Goal: Task Accomplishment & Management: Use online tool/utility

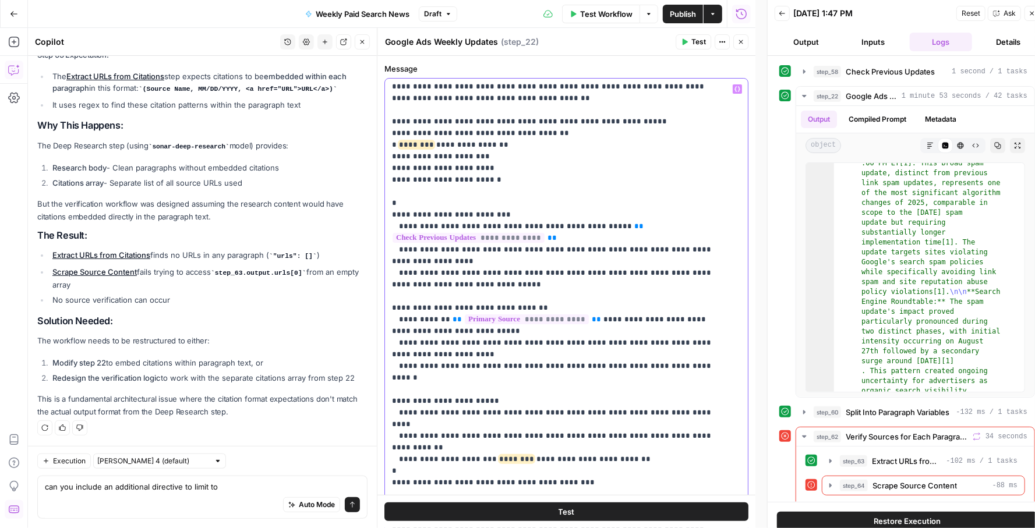
scroll to position [1727, 0]
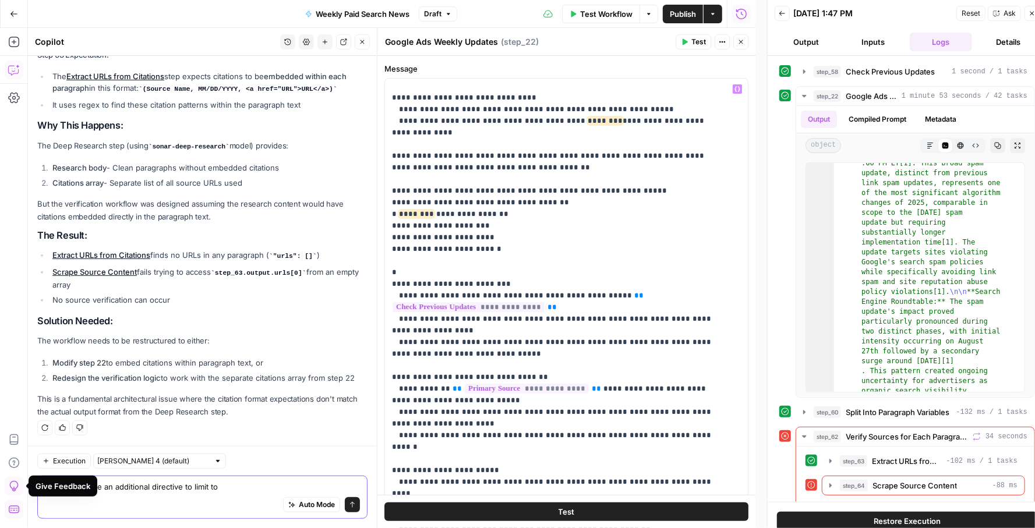
drag, startPoint x: 265, startPoint y: 490, endPoint x: 212, endPoint y: 509, distance: 56.0
click at [212, 509] on div "can you include an additional directive to limit to can you include an addition…" at bounding box center [202, 497] width 330 height 43
click at [675, 12] on span "Publish" at bounding box center [683, 14] width 26 height 12
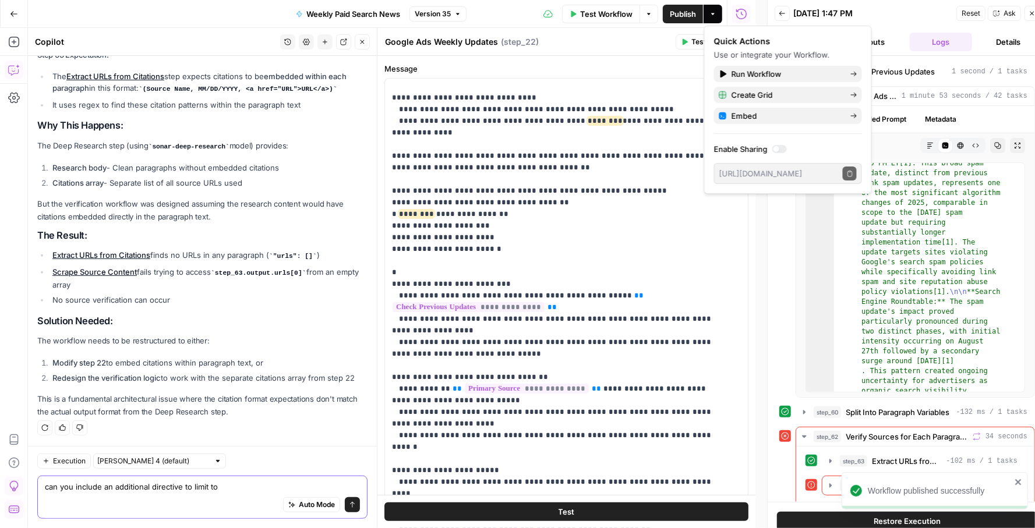
click at [162, 492] on textarea "can you include an additional directive to limit to" at bounding box center [202, 487] width 315 height 12
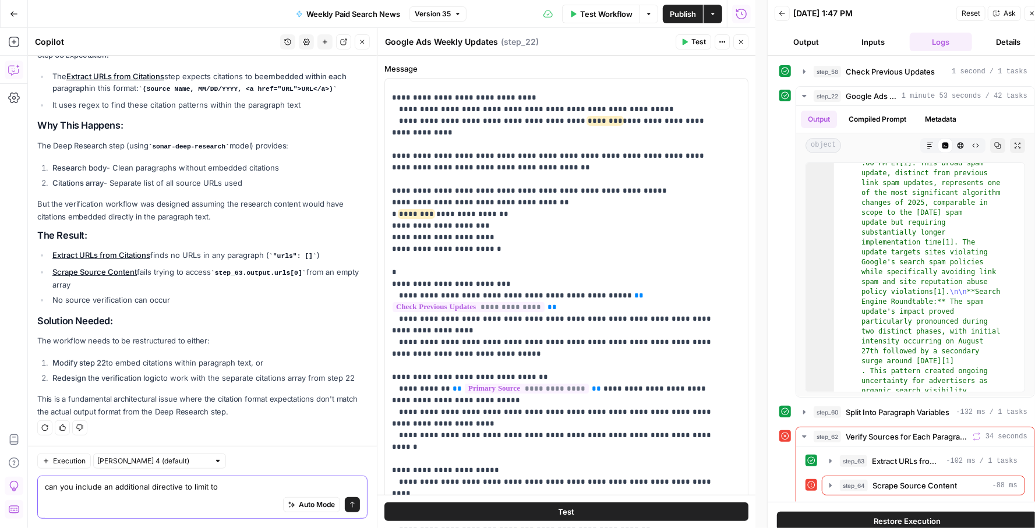
drag, startPoint x: 281, startPoint y: 491, endPoint x: 33, endPoint y: 480, distance: 247.8
click at [33, 480] on div "Execution [PERSON_NAME] 4 (default) can you include an additional directive to …" at bounding box center [202, 487] width 349 height 82
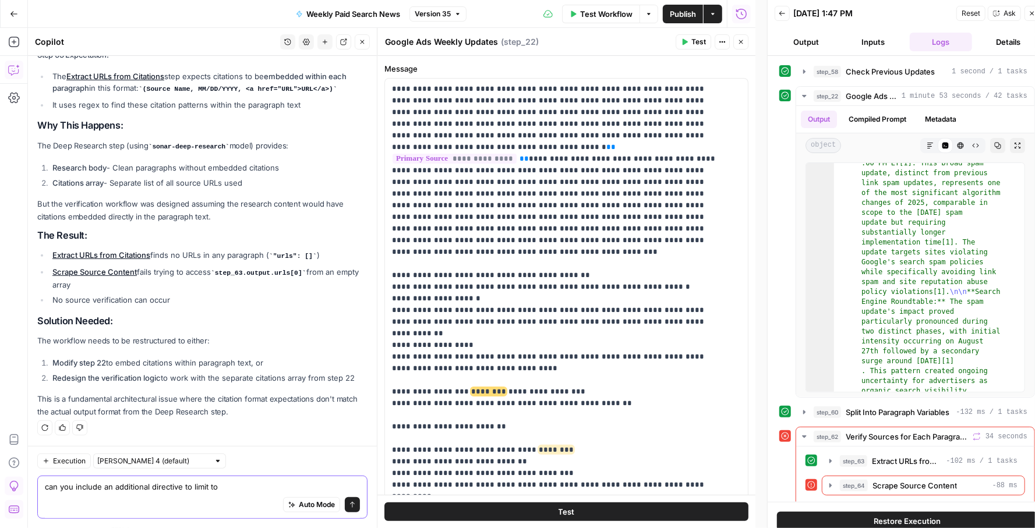
click at [225, 490] on textarea "can you include an additional directive to limit to" at bounding box center [202, 487] width 315 height 12
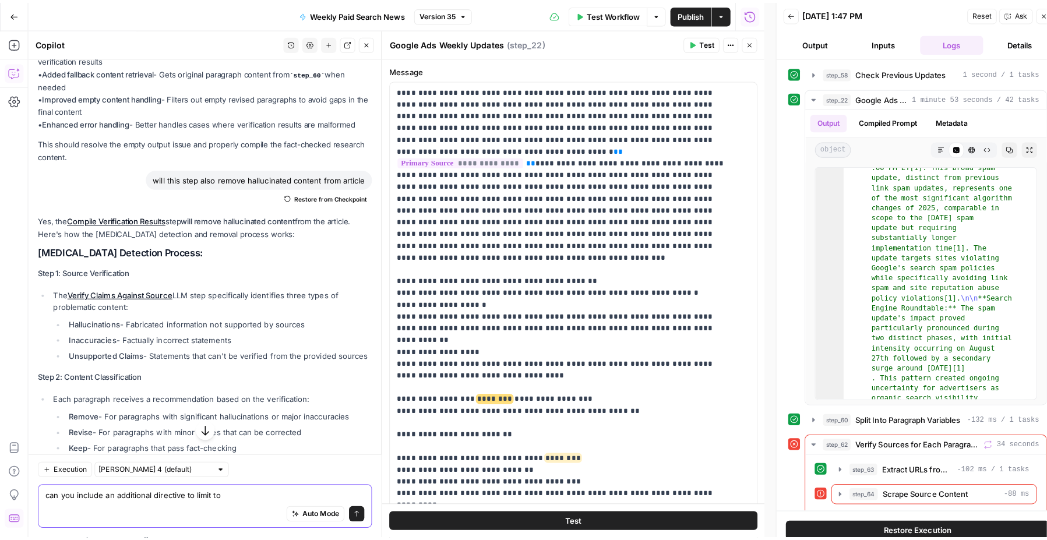
scroll to position [610, 0]
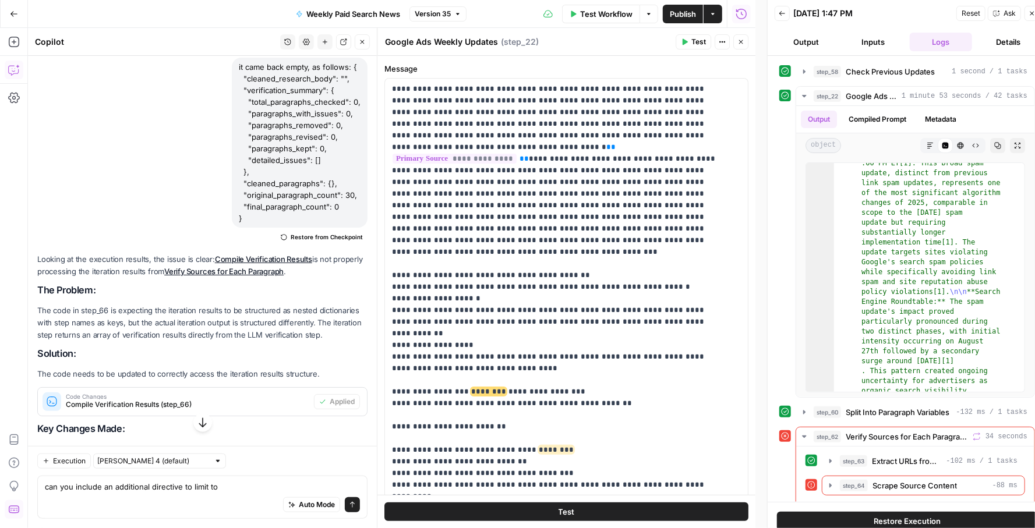
click at [6, 12] on button "Go Back" at bounding box center [13, 13] width 21 height 21
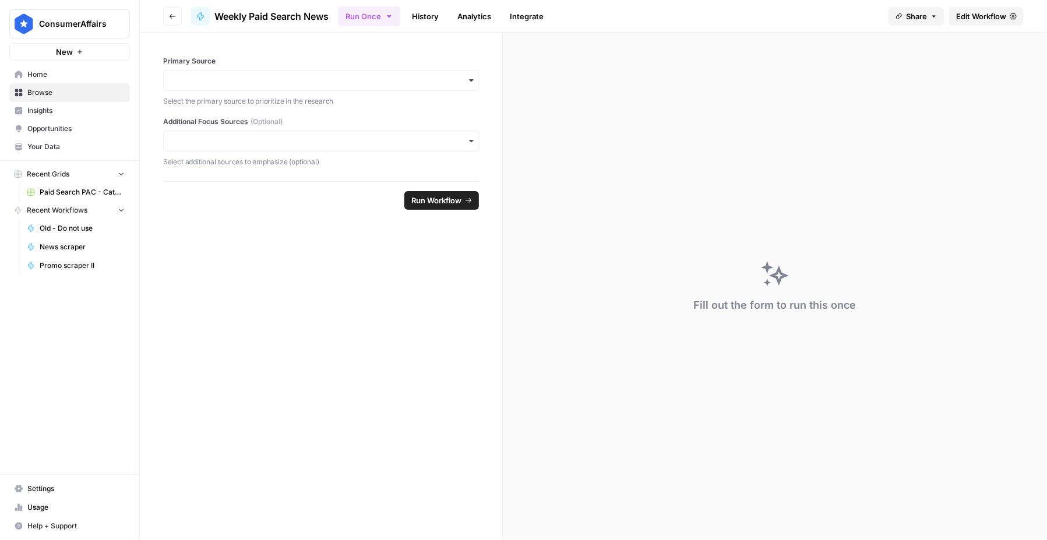
click at [977, 16] on span "Edit Workflow" at bounding box center [981, 16] width 50 height 12
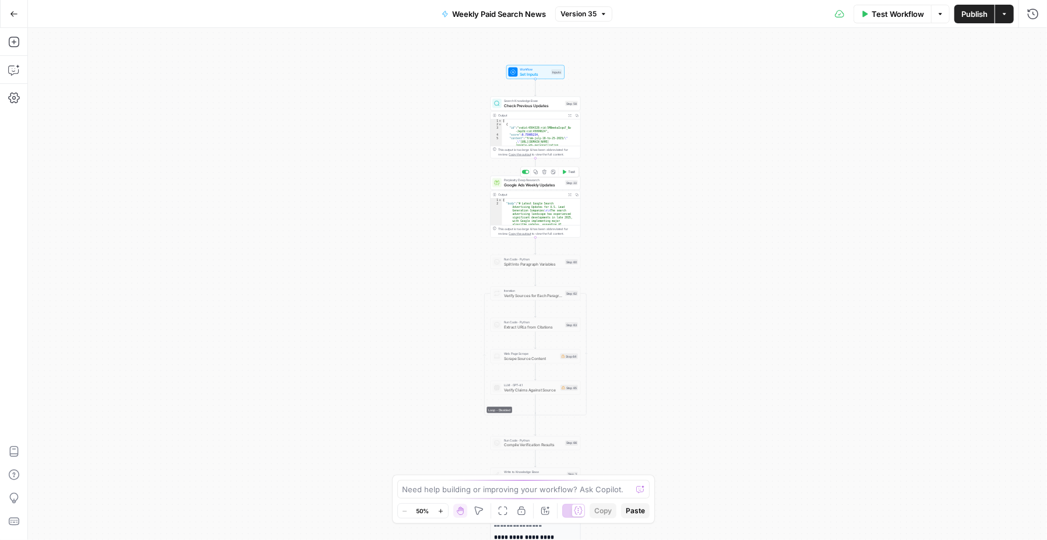
click at [529, 185] on span "Google Ads Weekly Updates" at bounding box center [533, 185] width 59 height 6
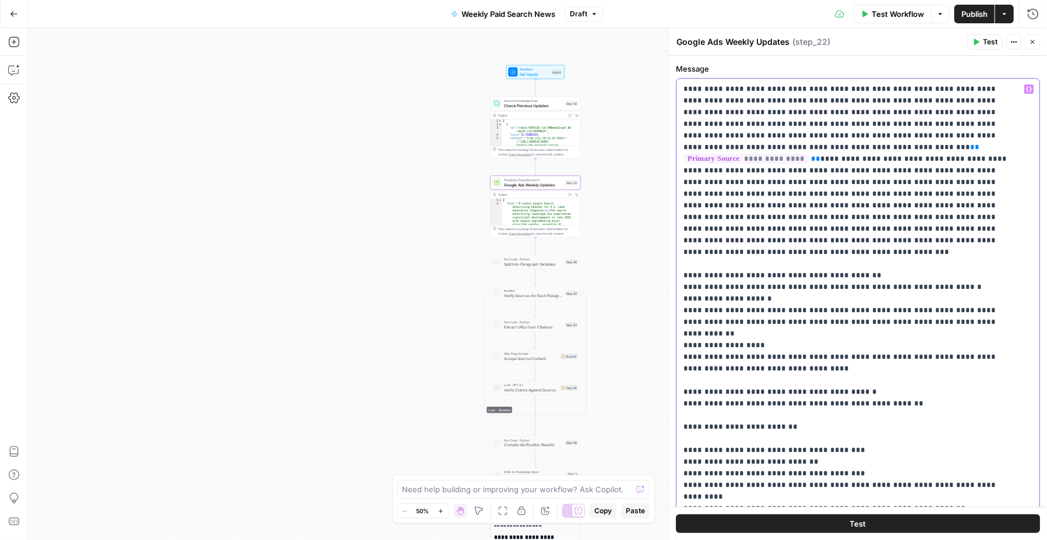
drag, startPoint x: 771, startPoint y: 89, endPoint x: 664, endPoint y: 74, distance: 108.2
click at [668, 74] on div "**********" at bounding box center [857, 284] width 379 height 512
